Goal: Browse casually

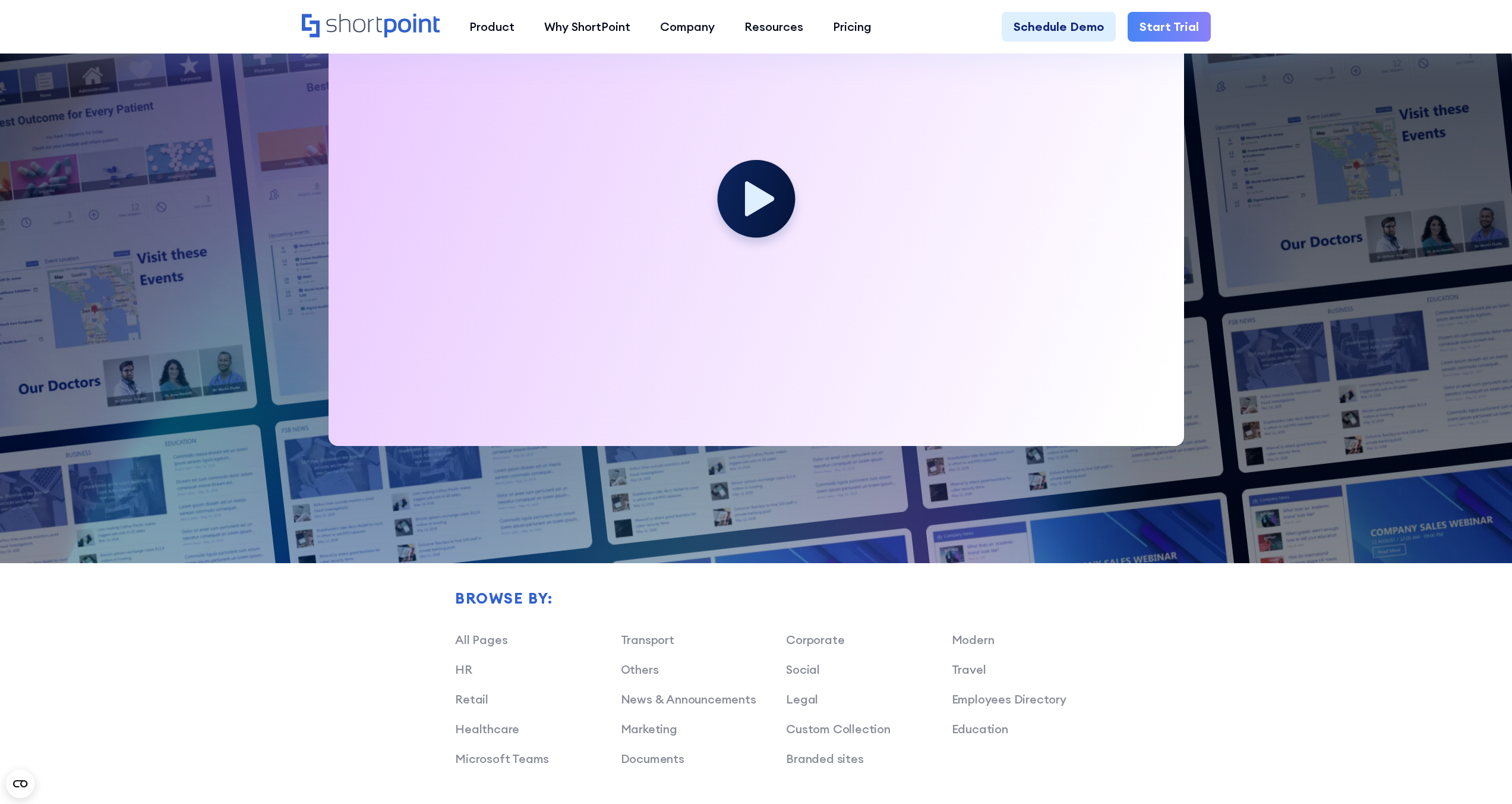
scroll to position [316, 0]
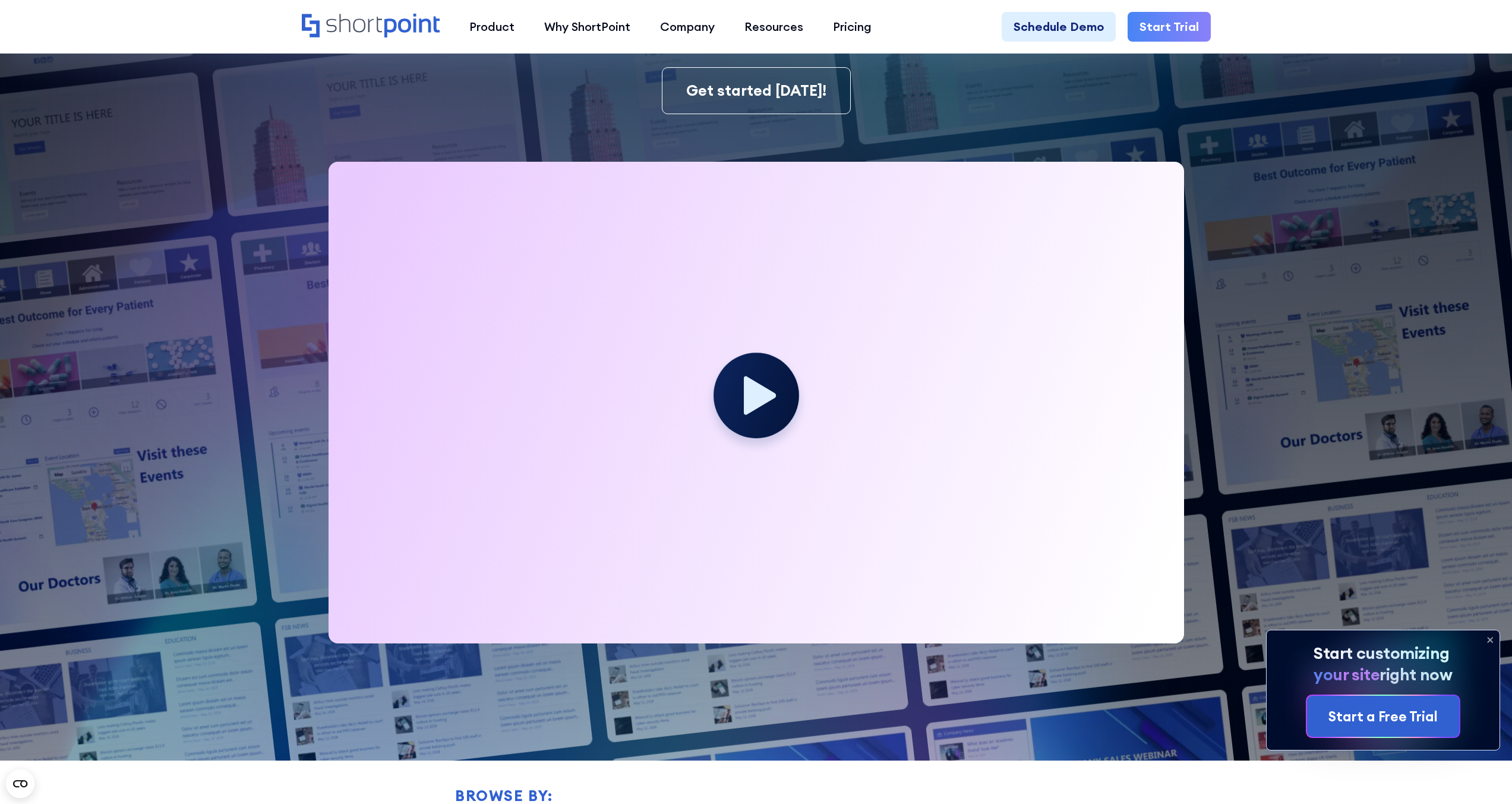
click at [772, 402] on circle at bounding box center [756, 395] width 86 height 86
click at [748, 402] on icon at bounding box center [760, 395] width 32 height 39
click at [754, 397] on icon at bounding box center [760, 395] width 32 height 39
drag, startPoint x: 1337, startPoint y: 421, endPoint x: 1116, endPoint y: 459, distance: 224.2
click at [1337, 421] on img at bounding box center [719, 182] width 1588 height 996
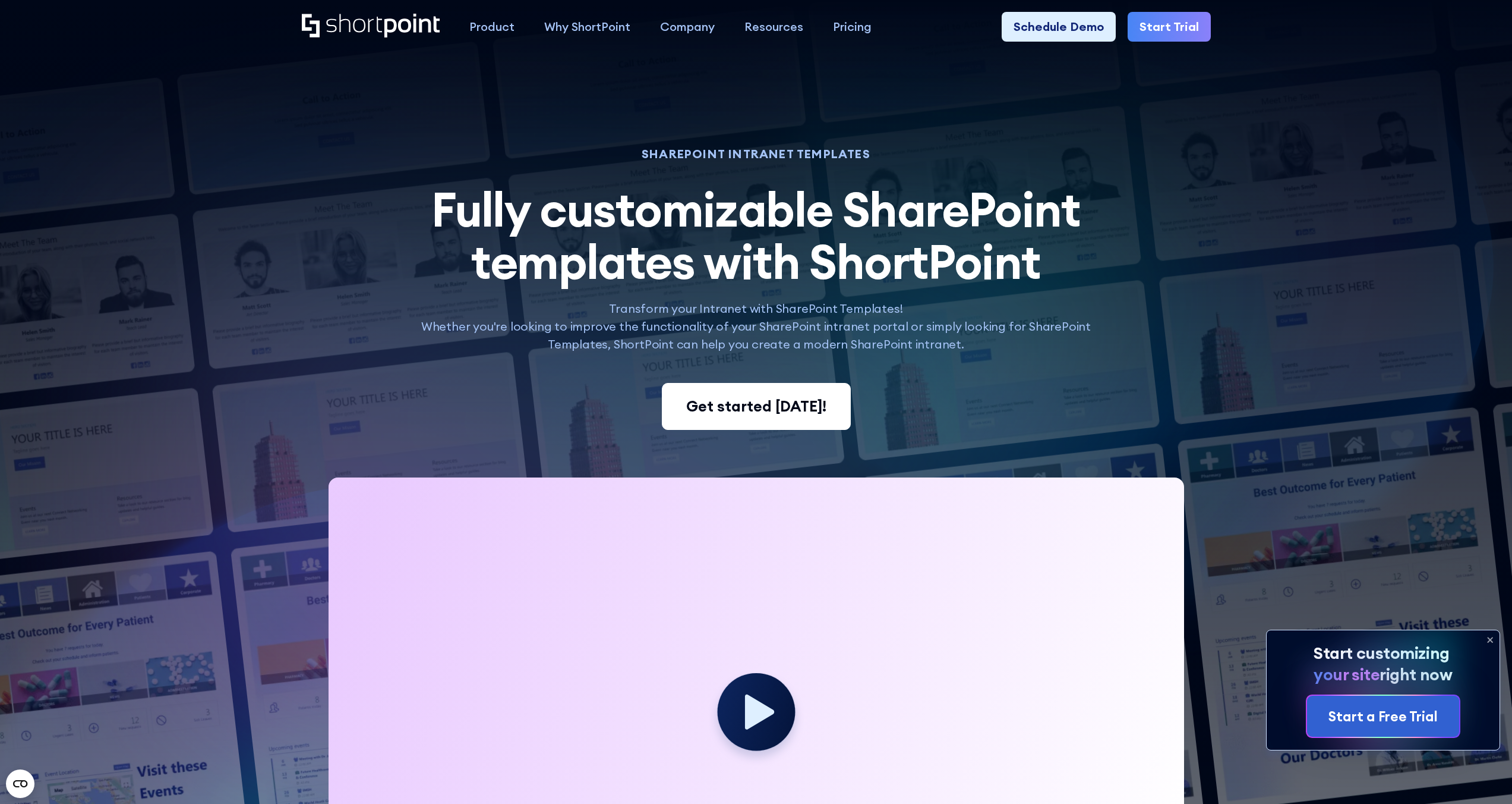
scroll to position [401, 0]
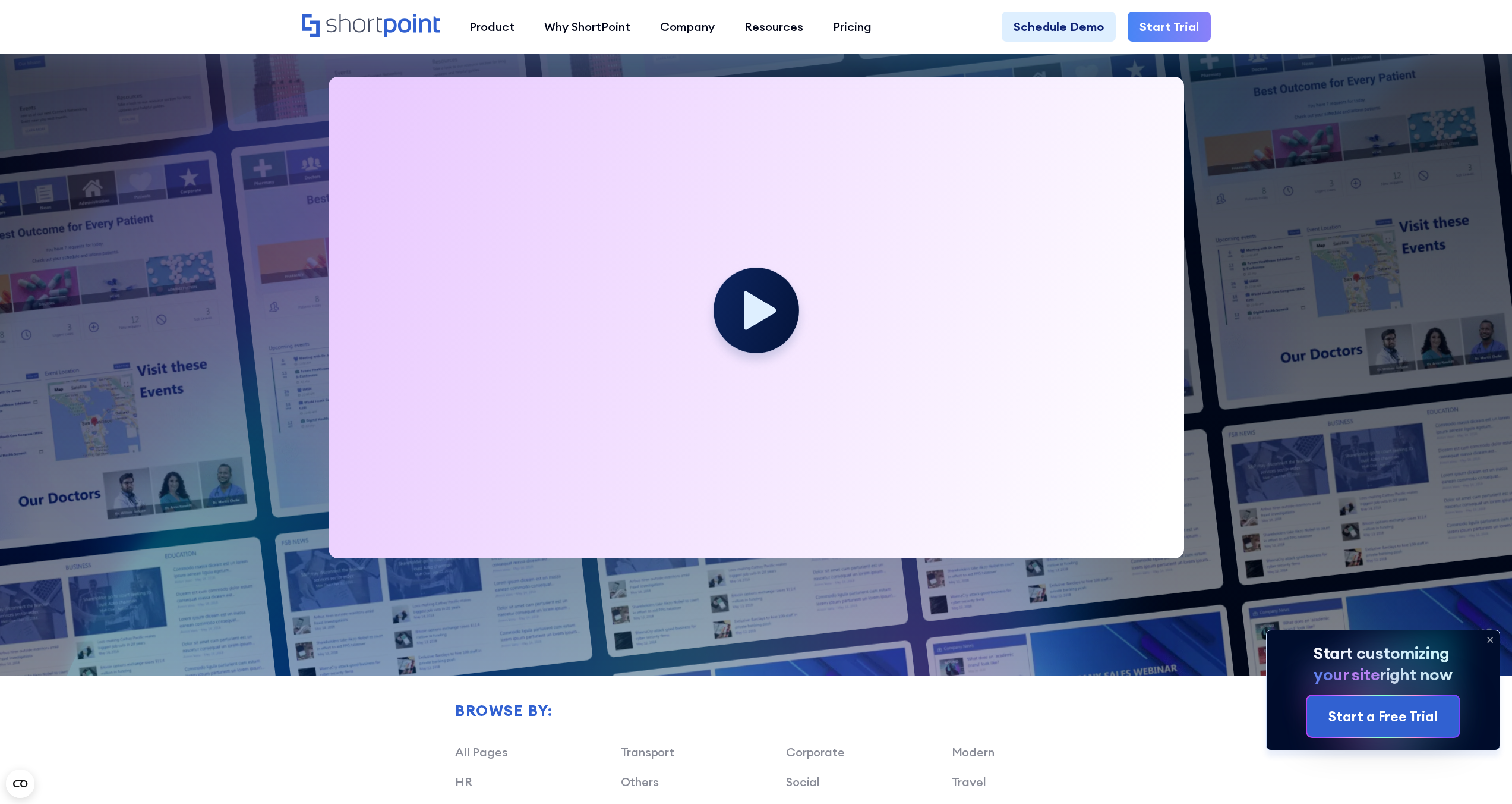
click at [757, 329] on circle at bounding box center [756, 310] width 86 height 86
click at [759, 309] on icon at bounding box center [760, 309] width 32 height 39
click at [757, 319] on icon at bounding box center [760, 309] width 32 height 39
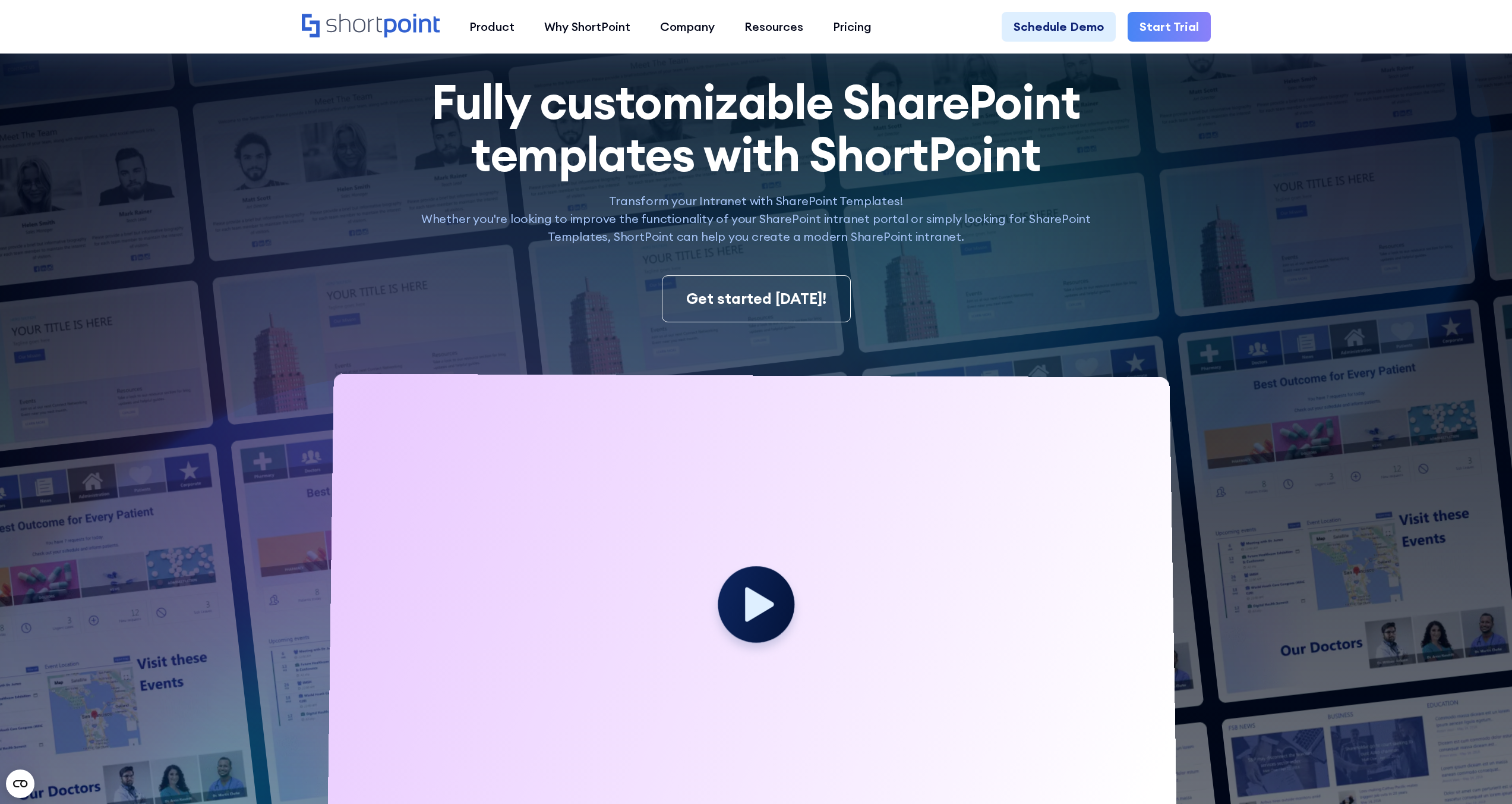
scroll to position [226, 0]
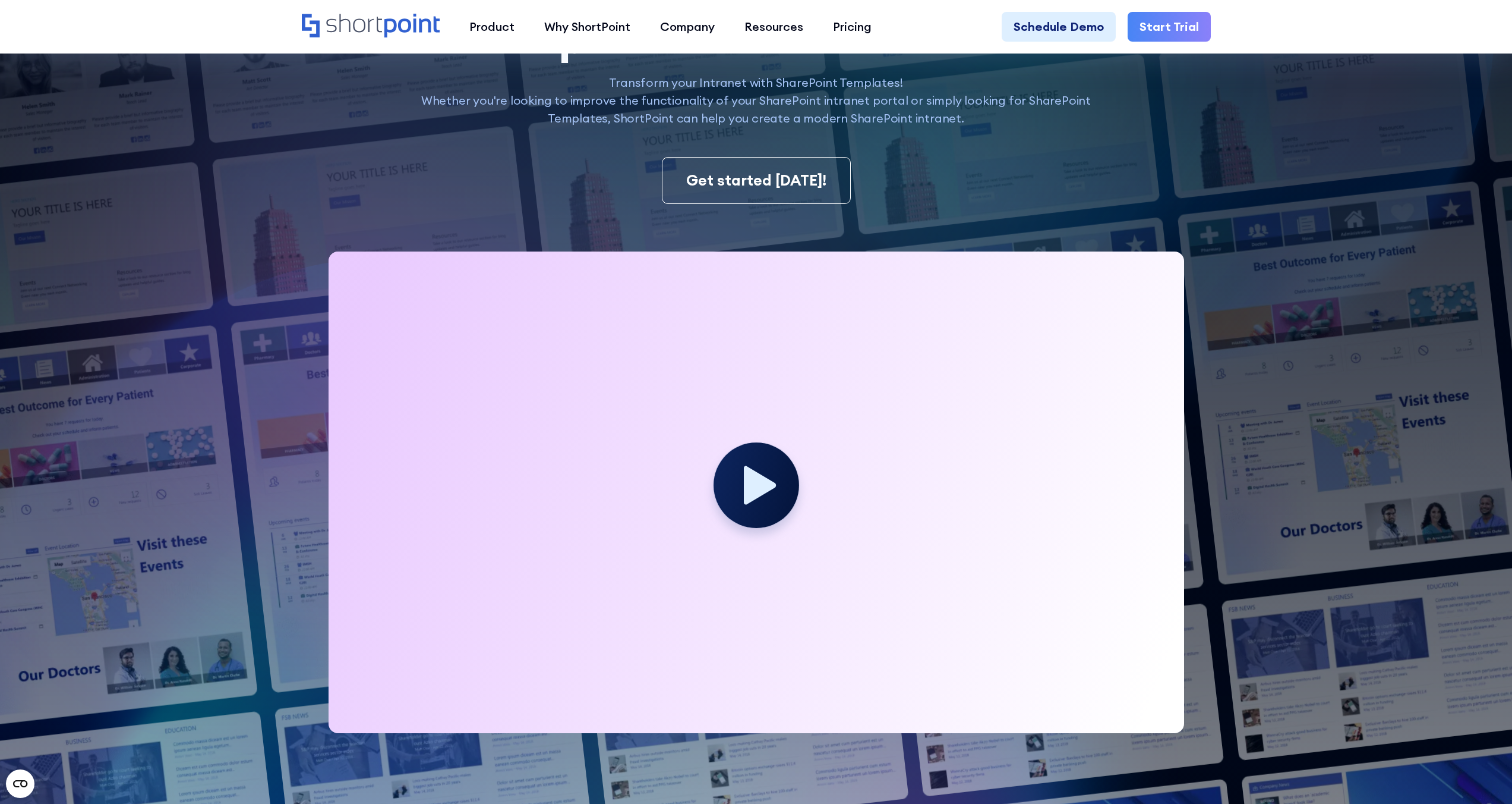
click at [752, 486] on icon at bounding box center [760, 484] width 32 height 39
